Goal: Information Seeking & Learning: Learn about a topic

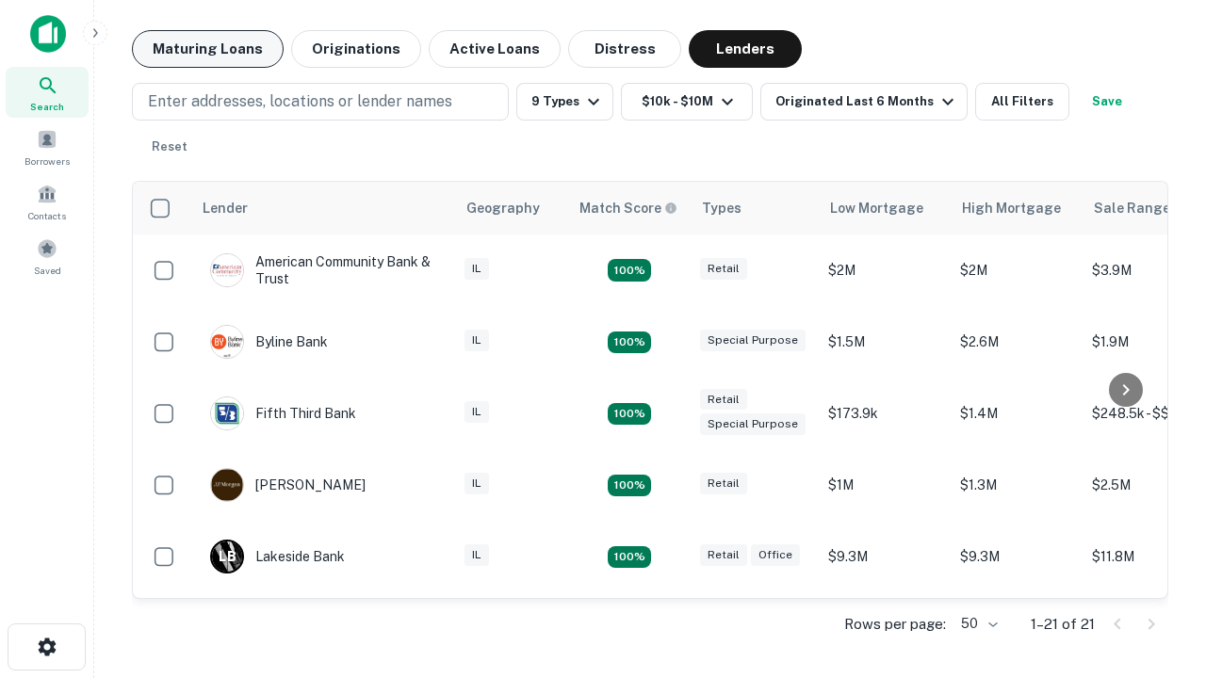
click at [207, 49] on button "Maturing Loans" at bounding box center [208, 49] width 152 height 38
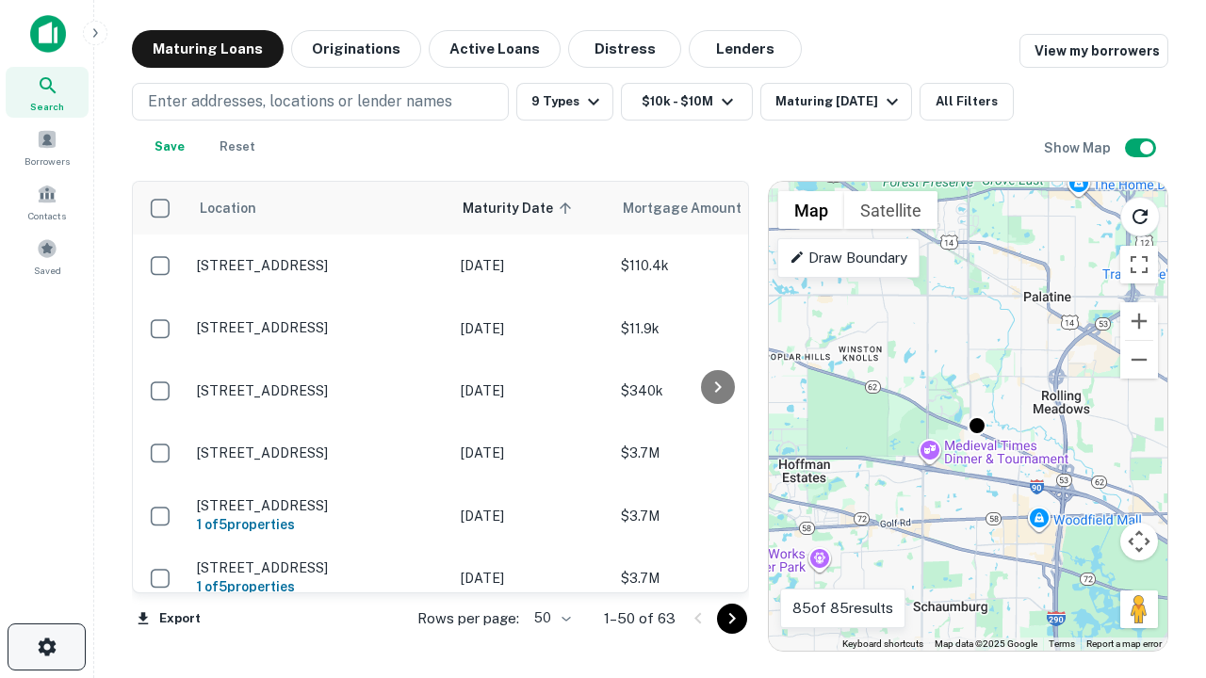
click at [46, 647] on icon "button" at bounding box center [47, 647] width 23 height 23
